Goal: Task Accomplishment & Management: Complete application form

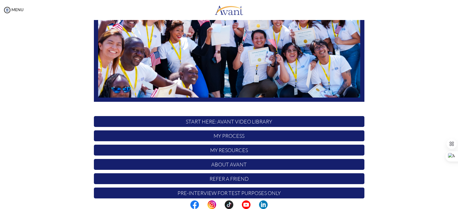
scroll to position [109, 0]
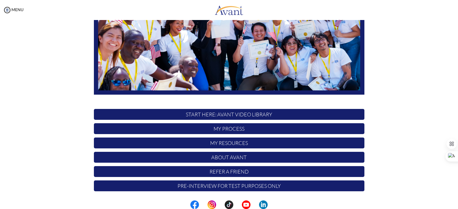
click at [257, 130] on p "My Process" at bounding box center [229, 128] width 270 height 11
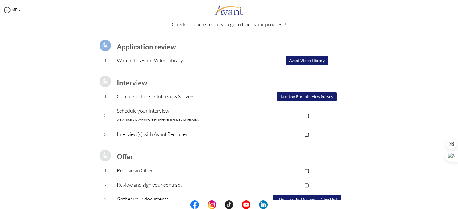
scroll to position [0, 0]
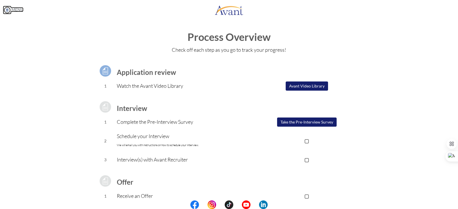
click at [5, 10] on img at bounding box center [7, 10] width 9 height 9
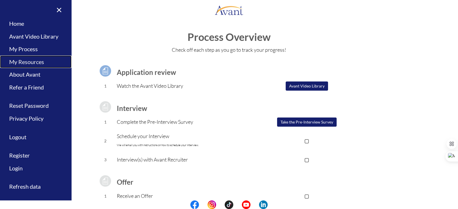
click at [30, 61] on link "My Resources" at bounding box center [36, 61] width 72 height 13
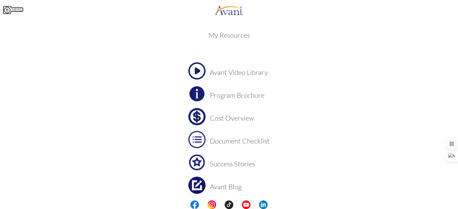
click at [12, 11] on link "MENU" at bounding box center [13, 9] width 21 height 5
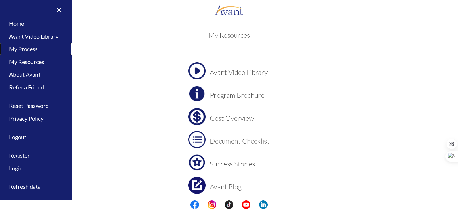
click at [26, 51] on link "My Process" at bounding box center [36, 49] width 72 height 13
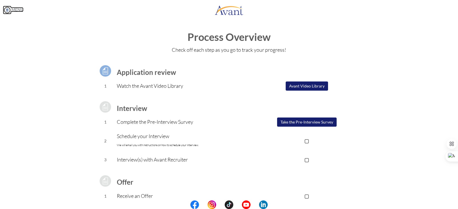
click at [13, 9] on link "MENU" at bounding box center [13, 9] width 21 height 5
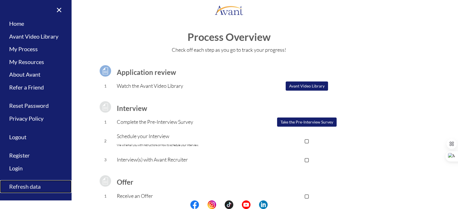
click at [34, 186] on link "Refresh data" at bounding box center [36, 186] width 72 height 13
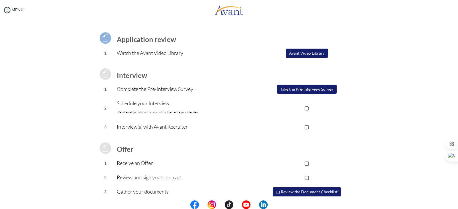
scroll to position [23, 0]
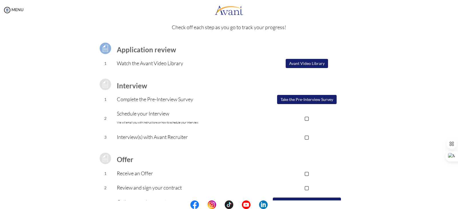
click at [283, 99] on button "Take the Pre-Interview Survey" at bounding box center [306, 99] width 59 height 9
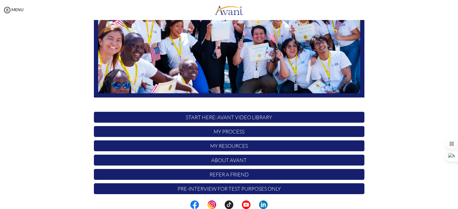
scroll to position [109, 0]
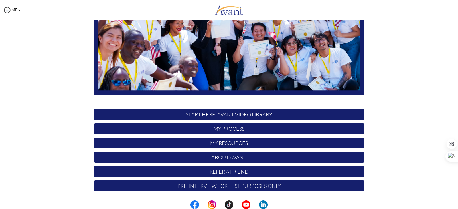
click at [343, 185] on p "Pre-Interview for test purposes only" at bounding box center [229, 185] width 270 height 11
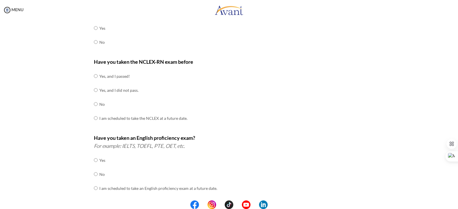
scroll to position [0, 0]
